Goal: Information Seeking & Learning: Learn about a topic

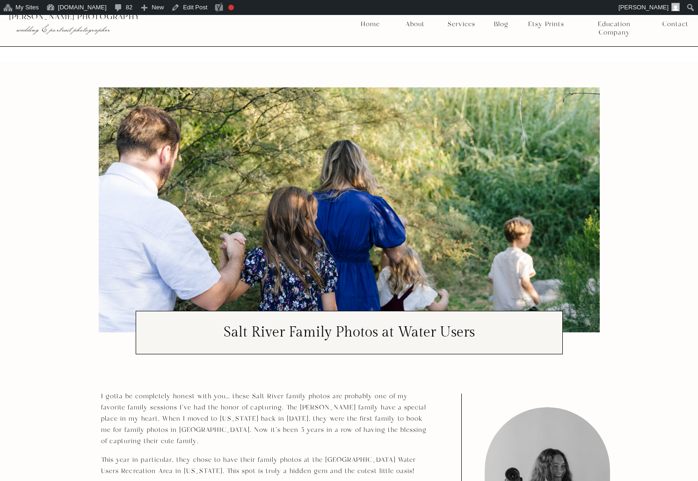
scroll to position [307, 0]
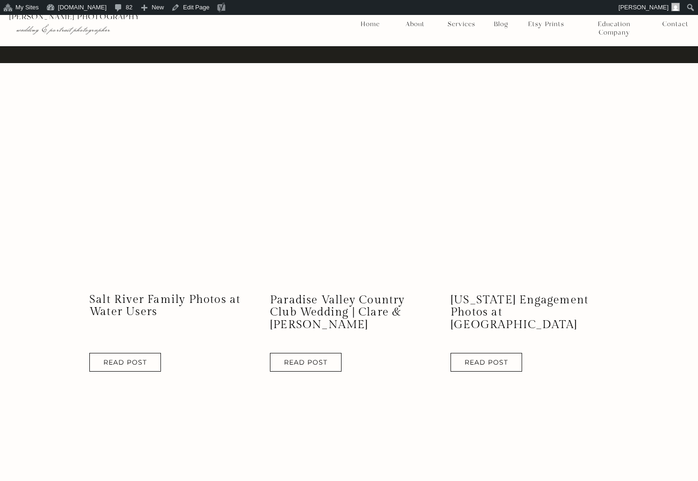
scroll to position [759, 0]
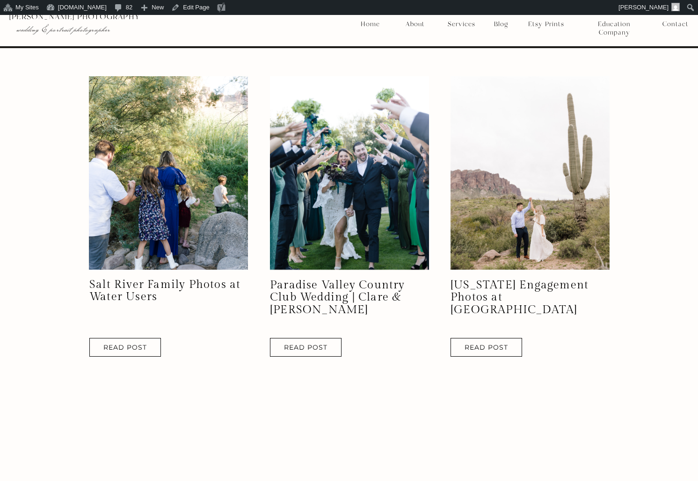
click at [459, 26] on nav "Services" at bounding box center [461, 24] width 35 height 8
click at [468, 78] on nav "Portraits" at bounding box center [461, 78] width 35 height 8
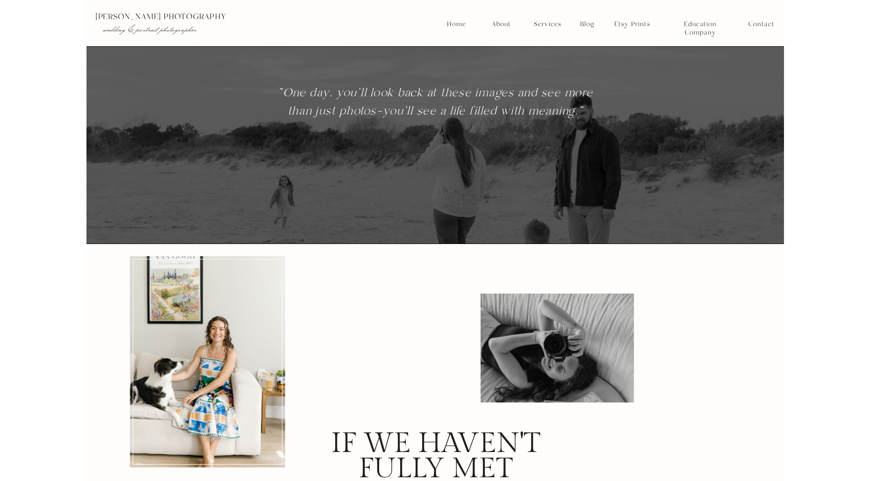
scroll to position [3432, 0]
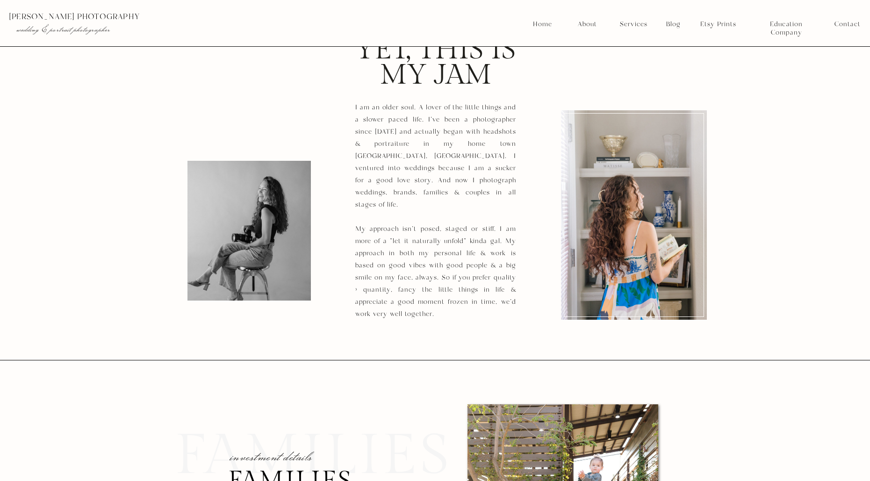
click at [355, 116] on p "I am an older soul. A lover of the little things and a slower paced life. I've …" at bounding box center [435, 170] width 161 height 139
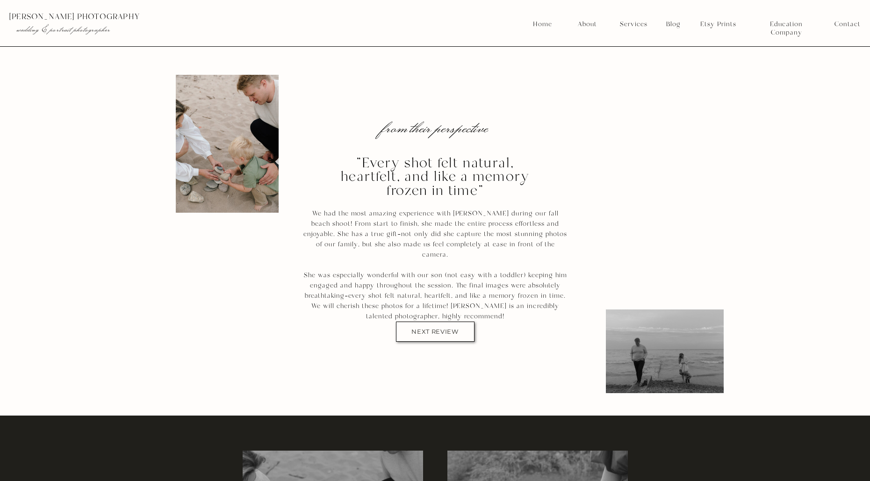
scroll to position [1623, 0]
